Goal: Transaction & Acquisition: Purchase product/service

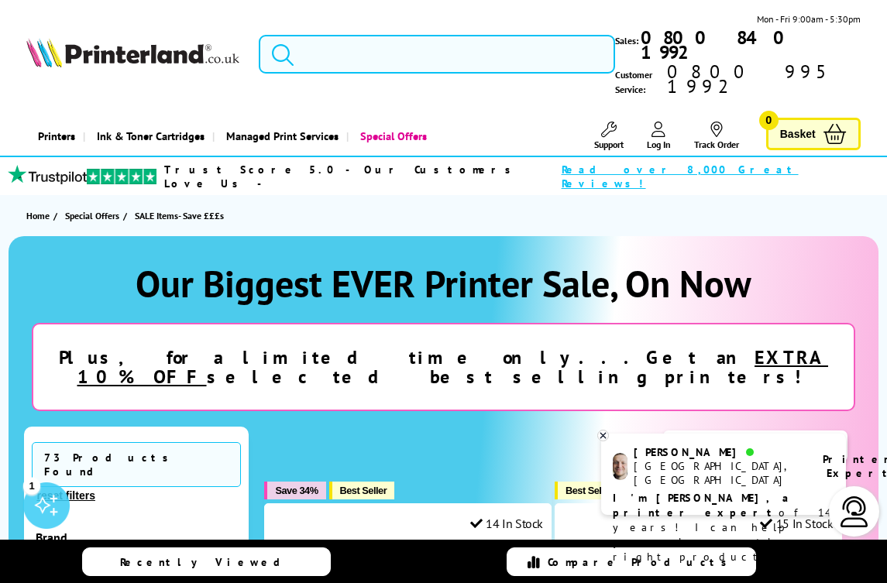
click at [331, 37] on input "search" at bounding box center [437, 54] width 356 height 39
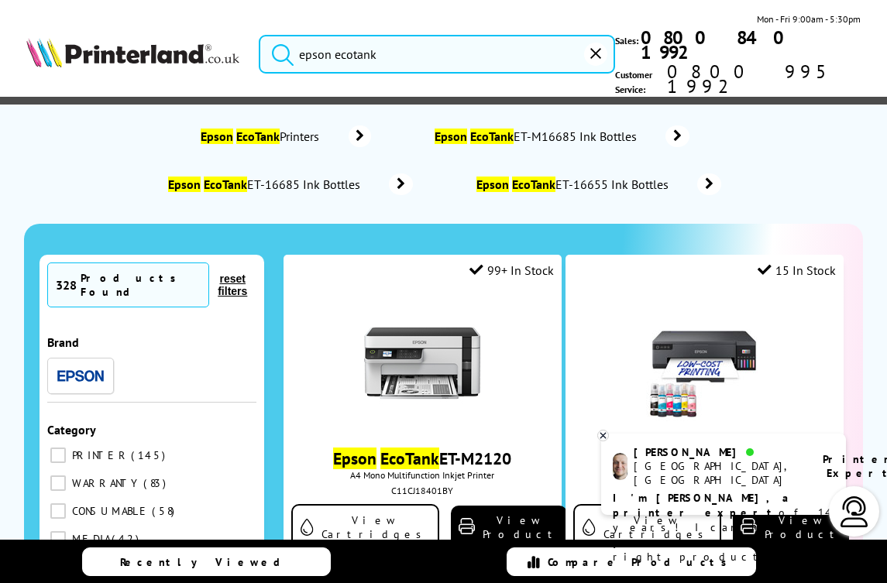
type input "epson ecotank"
click at [278, 37] on button "submit" at bounding box center [278, 52] width 39 height 34
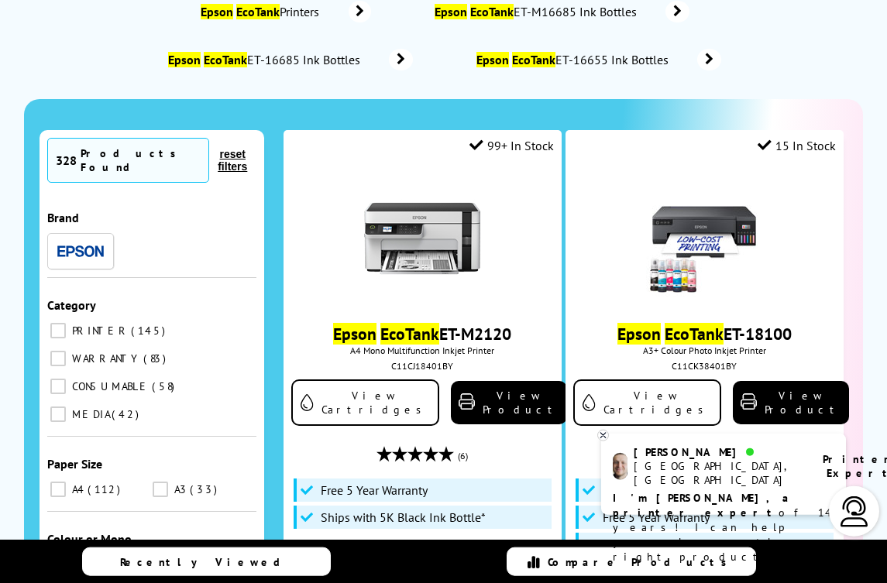
scroll to position [126, 0]
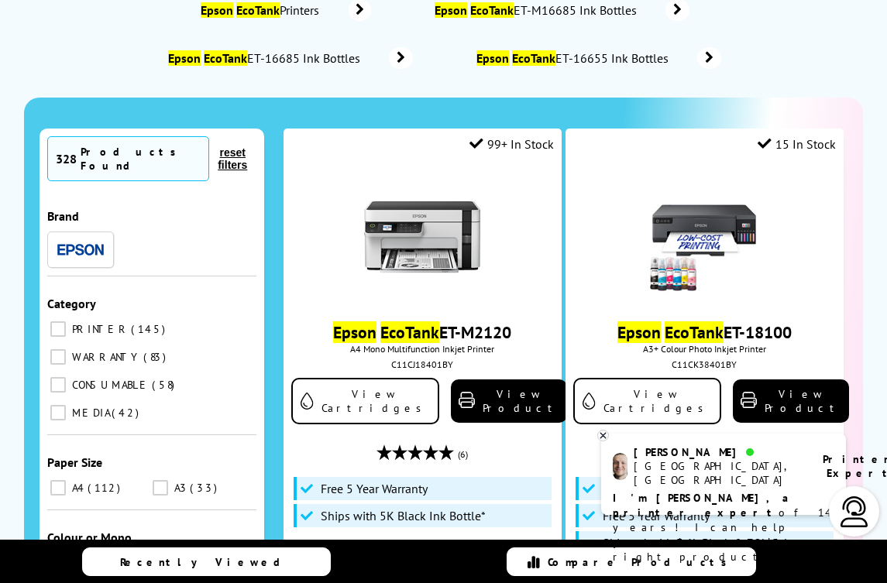
click at [614, 508] on span "Free 5 Year Warranty" at bounding box center [655, 515] width 107 height 15
click at [616, 508] on span "Free 5 Year Warranty" at bounding box center [655, 515] width 107 height 15
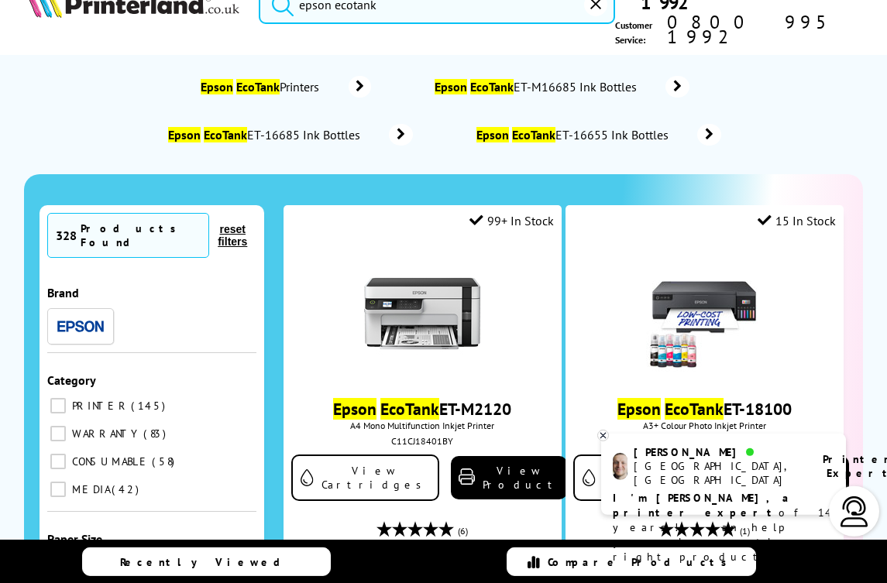
scroll to position [50, 0]
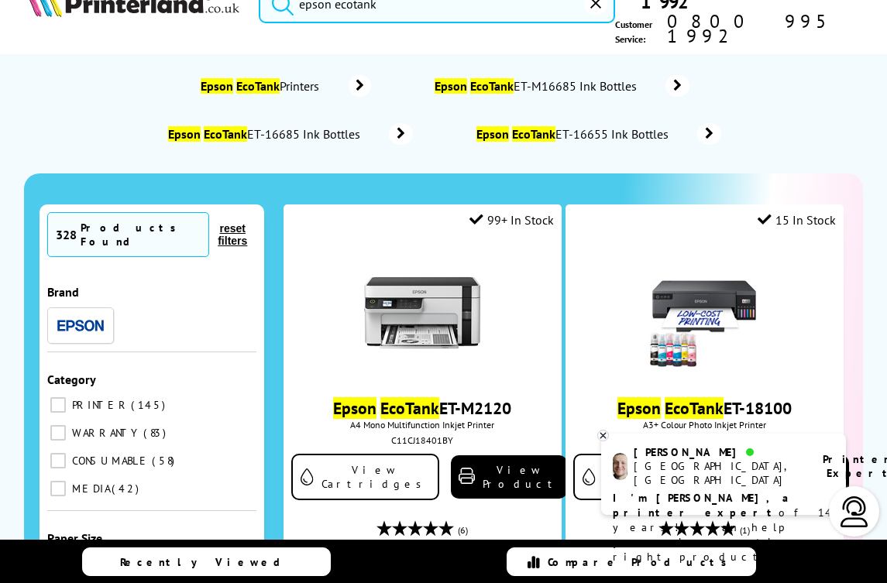
click at [613, 483] on div "Epson EcoTank ET-18100 A3+ Colour Photo Inkjet Printer C11CK38401BY View Cartri…" at bounding box center [704, 480] width 263 height 482
click at [606, 441] on icon at bounding box center [603, 436] width 10 height 12
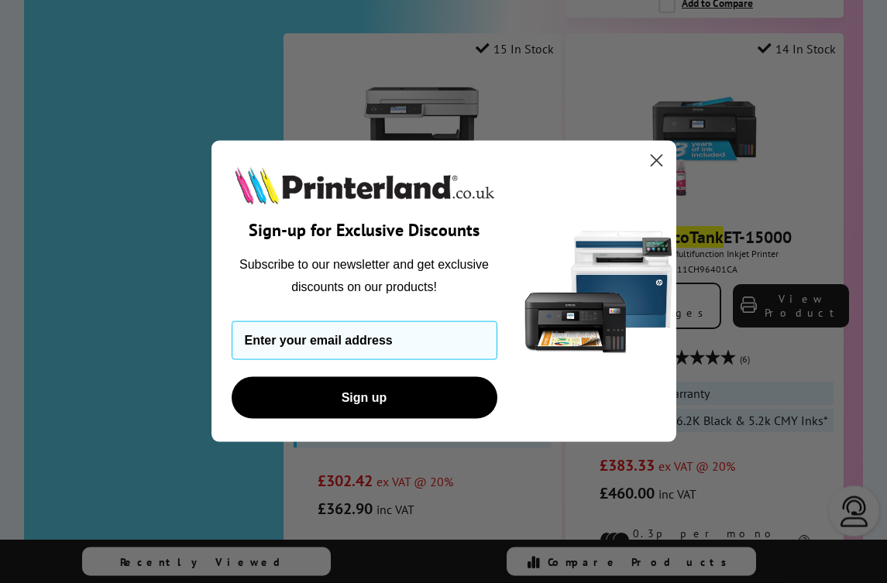
scroll to position [3213, 0]
click at [667, 174] on icon "Close dialog" at bounding box center [656, 160] width 27 height 27
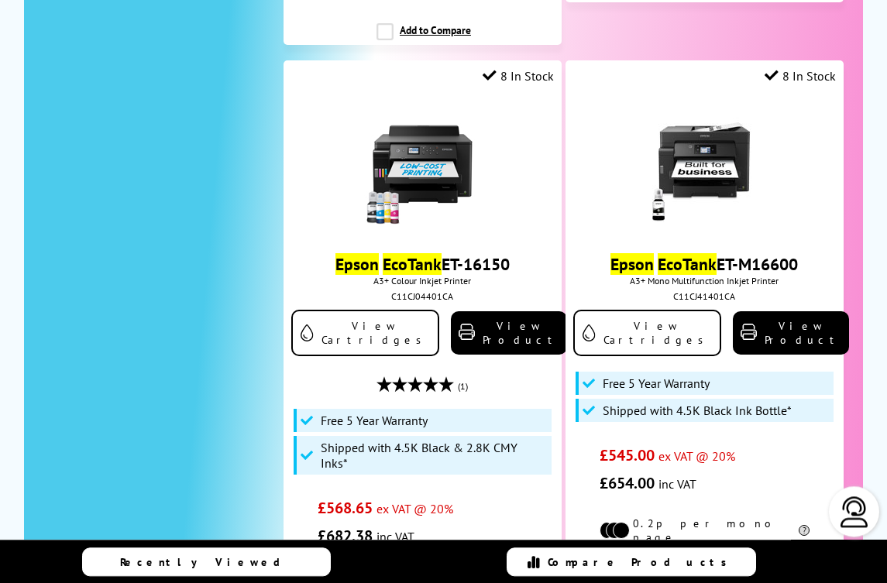
scroll to position [4724, 0]
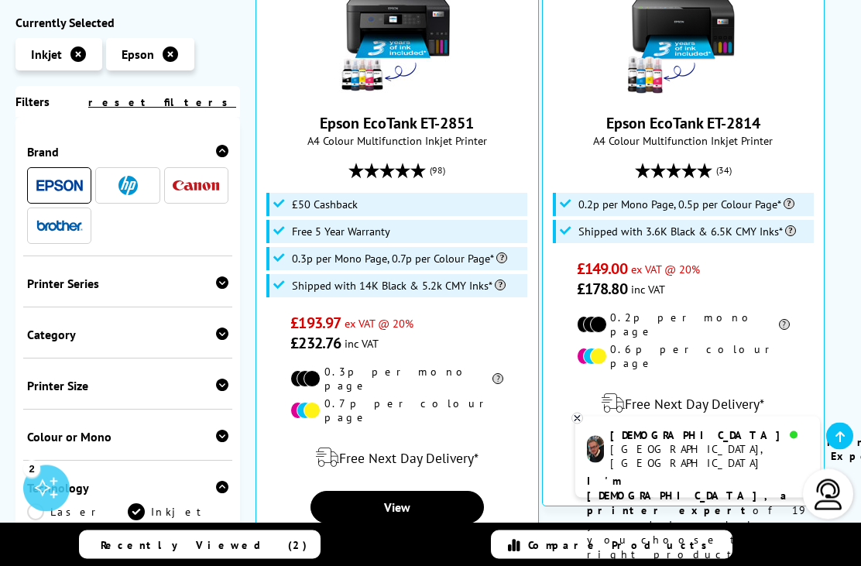
scroll to position [573, 0]
click at [578, 424] on icon at bounding box center [577, 419] width 10 height 12
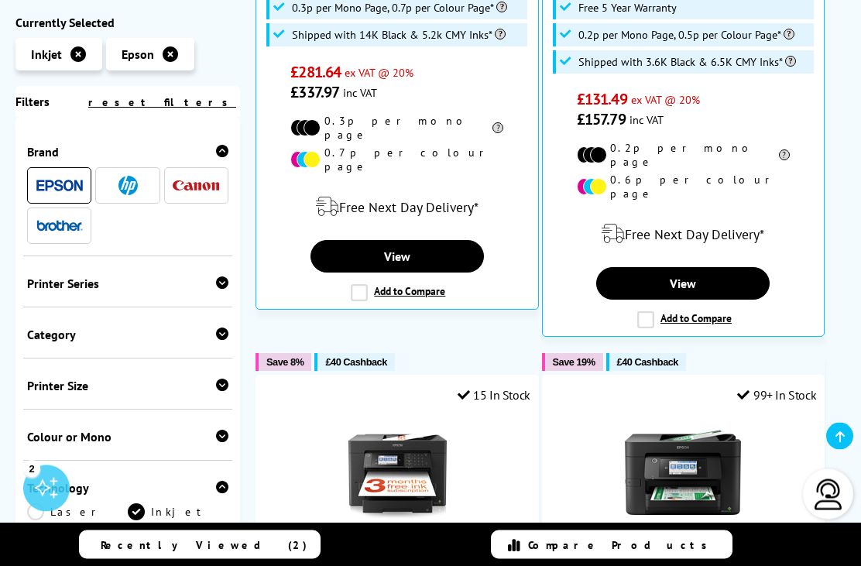
scroll to position [1469, 0]
